Goal: Information Seeking & Learning: Learn about a topic

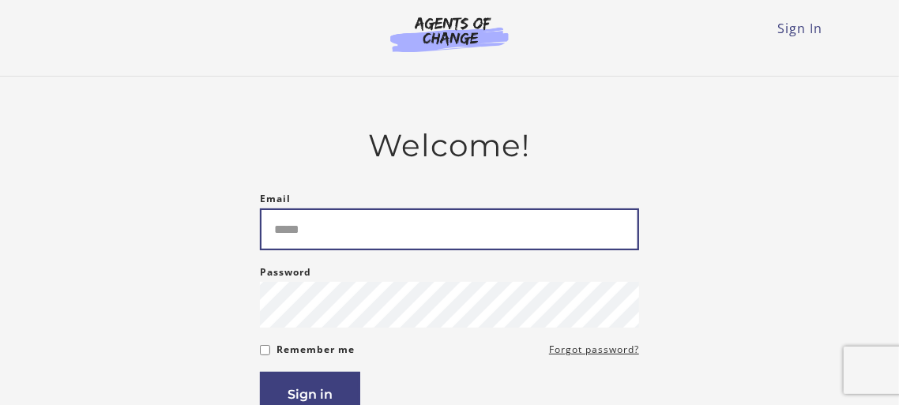
click at [339, 239] on input "Email" at bounding box center [449, 230] width 379 height 42
type input "**********"
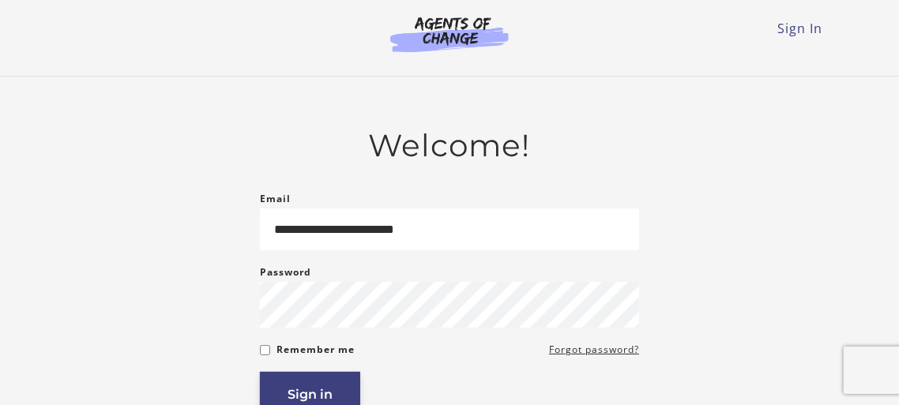
click at [296, 395] on button "Sign in" at bounding box center [310, 394] width 100 height 45
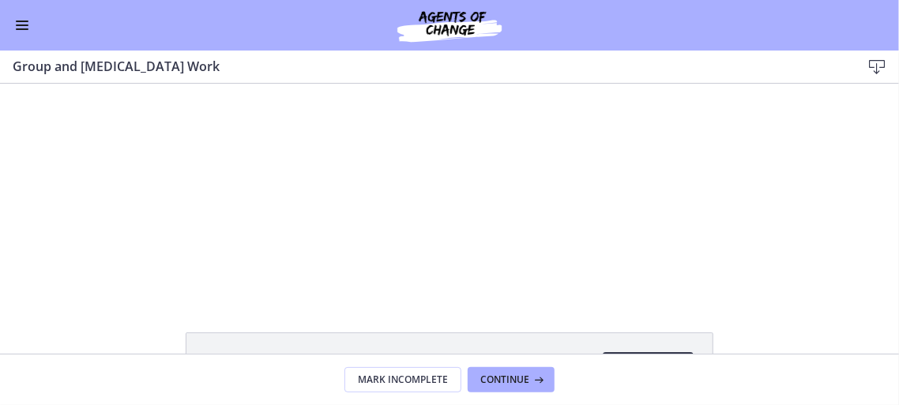
click at [21, 28] on span "Enable menu" at bounding box center [22, 29] width 13 height 2
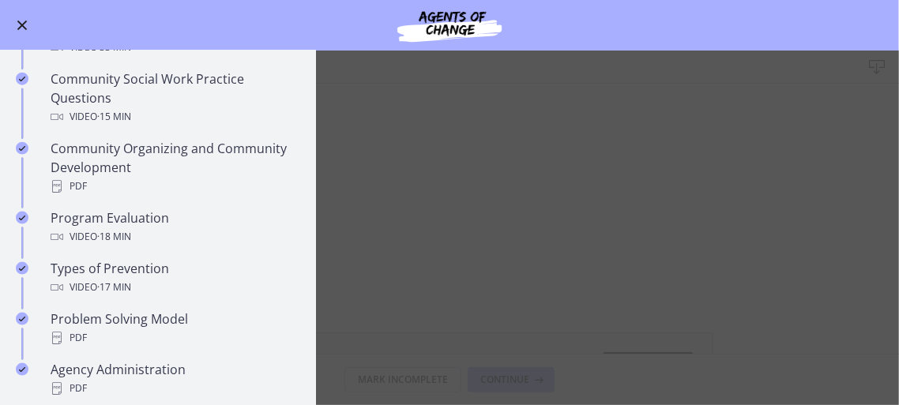
scroll to position [916, 0]
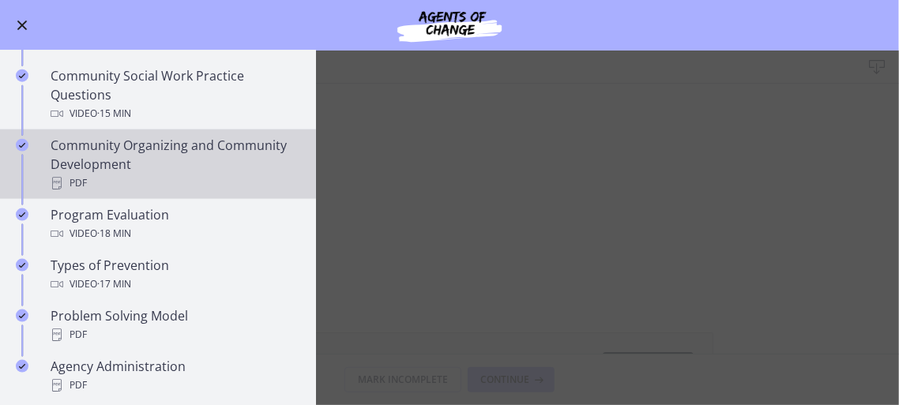
click at [136, 151] on div "Community Organizing and Community Development PDF" at bounding box center [174, 164] width 247 height 57
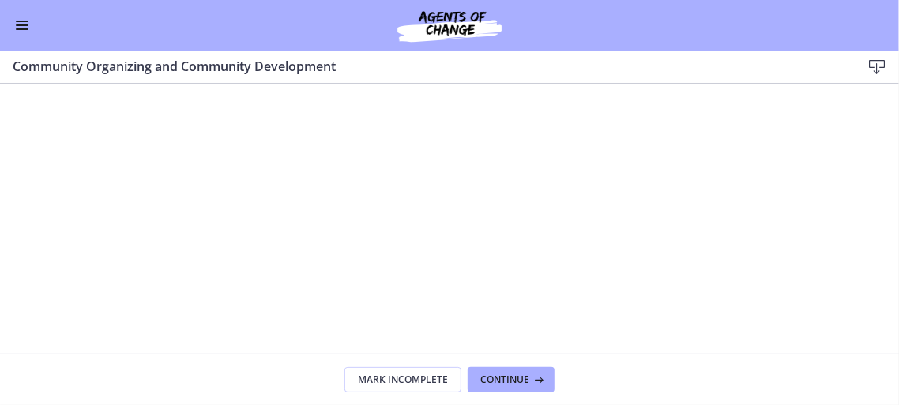
click at [24, 26] on button "Enable menu" at bounding box center [22, 25] width 19 height 19
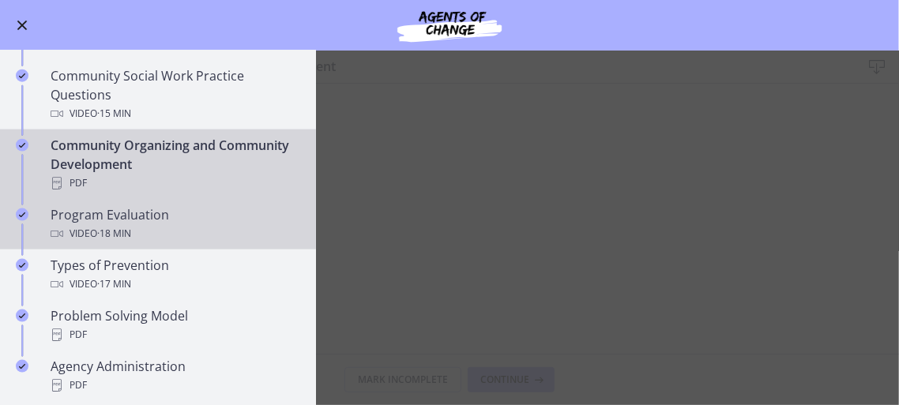
click at [93, 219] on div "Program Evaluation Video · 18 min" at bounding box center [174, 224] width 247 height 38
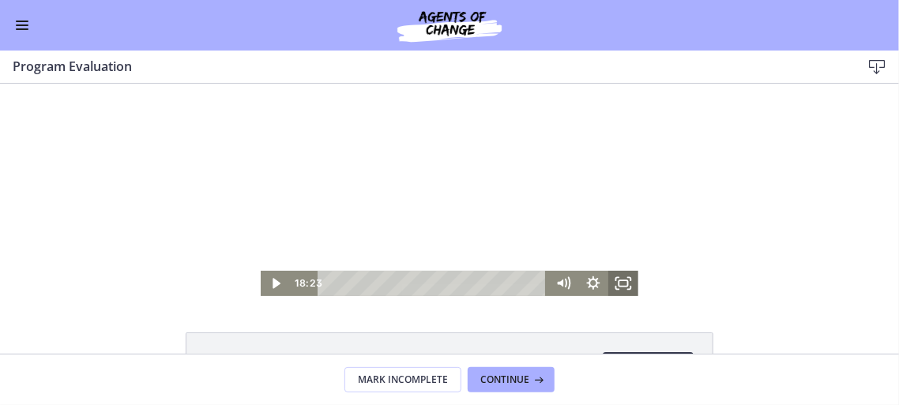
click at [629, 284] on icon "Fullscreen" at bounding box center [623, 282] width 30 height 25
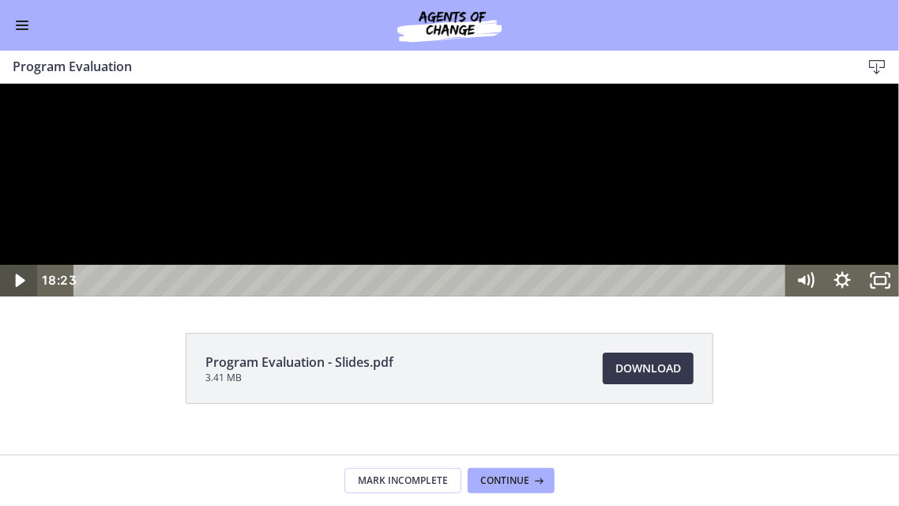
click at [17, 287] on icon "Play Video" at bounding box center [20, 279] width 9 height 13
